Goal: Check status: Check status

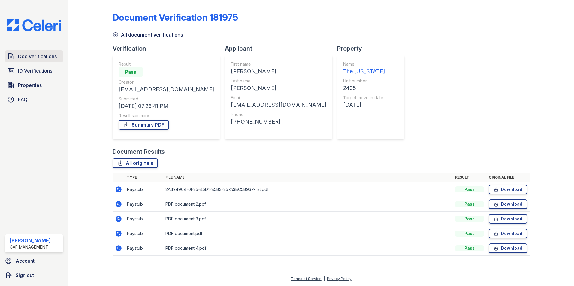
click at [24, 62] on link "Doc Verifications" at bounding box center [34, 56] width 59 height 12
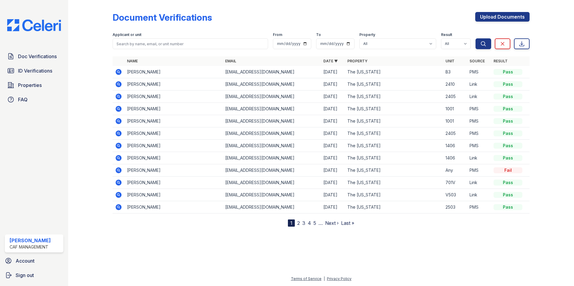
click at [121, 73] on icon at bounding box center [119, 72] width 6 height 6
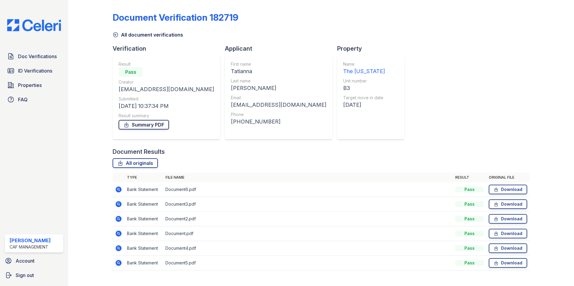
click at [150, 123] on link "Summary PDF" at bounding box center [144, 125] width 50 height 10
click at [33, 66] on link "ID Verifications" at bounding box center [34, 71] width 59 height 12
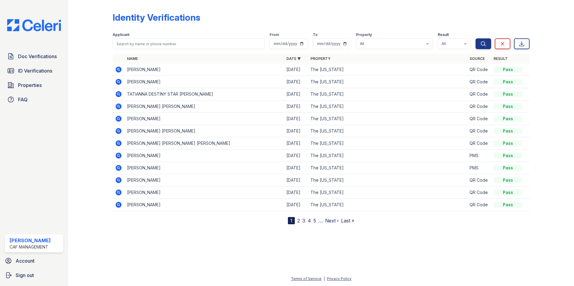
click at [118, 94] on icon at bounding box center [118, 94] width 2 height 2
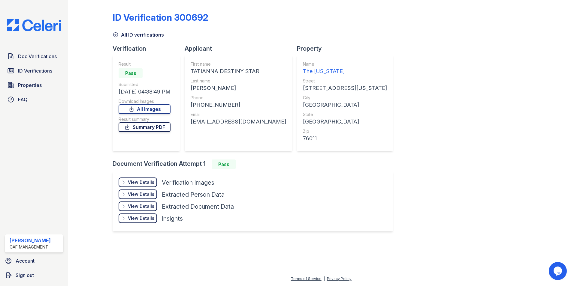
click at [147, 124] on link "Summary PDF" at bounding box center [145, 127] width 52 height 10
click at [156, 107] on link "All Images" at bounding box center [145, 109] width 52 height 10
drag, startPoint x: 21, startPoint y: 54, endPoint x: 26, endPoint y: 58, distance: 6.0
click at [21, 54] on span "Doc Verifications" at bounding box center [37, 56] width 39 height 7
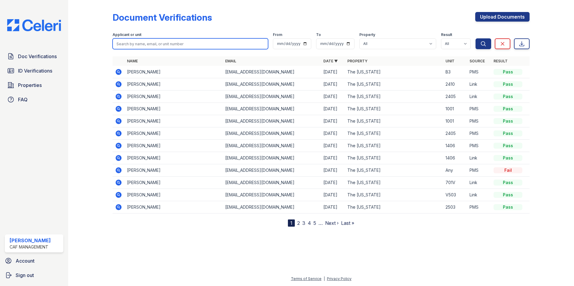
click at [129, 45] on input "search" at bounding box center [191, 43] width 156 height 11
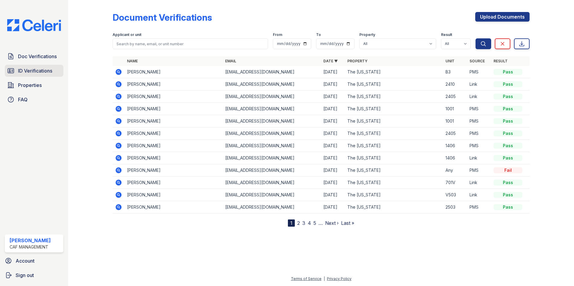
click at [45, 76] on link "ID Verifications" at bounding box center [34, 71] width 59 height 12
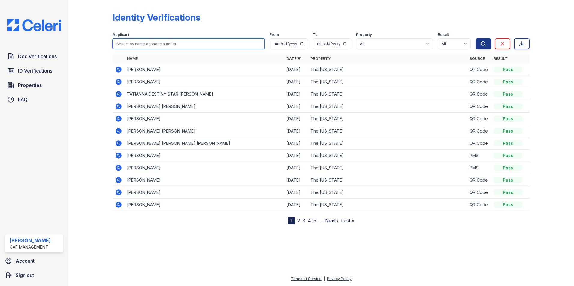
click at [141, 47] on input "search" at bounding box center [189, 43] width 152 height 11
type input "jennifer"
click at [120, 83] on icon at bounding box center [118, 81] width 7 height 7
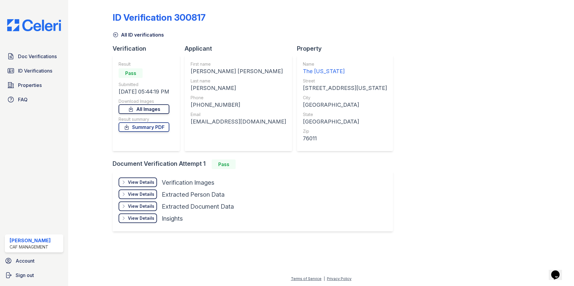
click at [145, 112] on link "All Images" at bounding box center [144, 109] width 51 height 10
